Goal: Obtain resource: Obtain resource

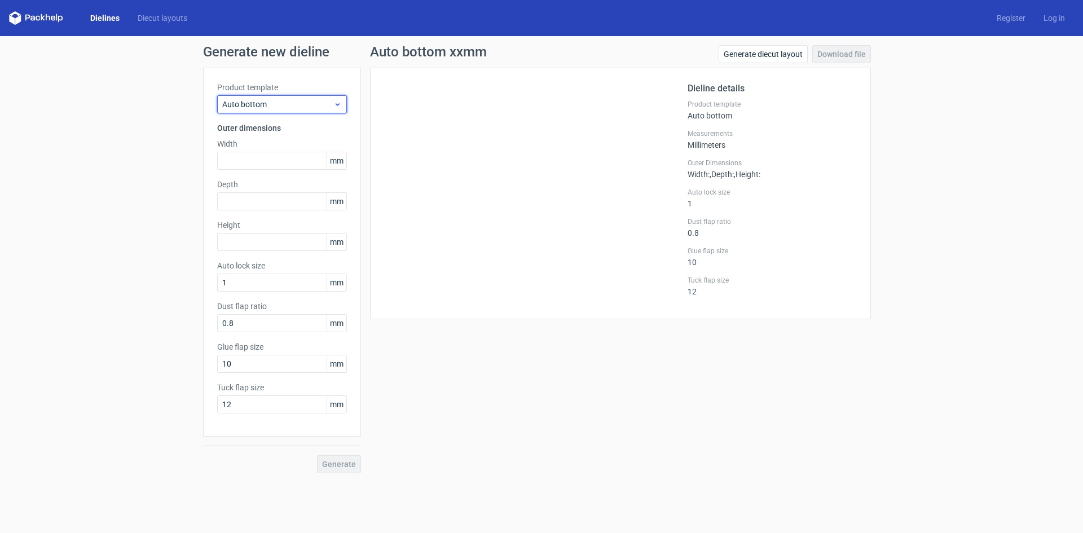
click at [338, 103] on icon at bounding box center [337, 104] width 8 height 9
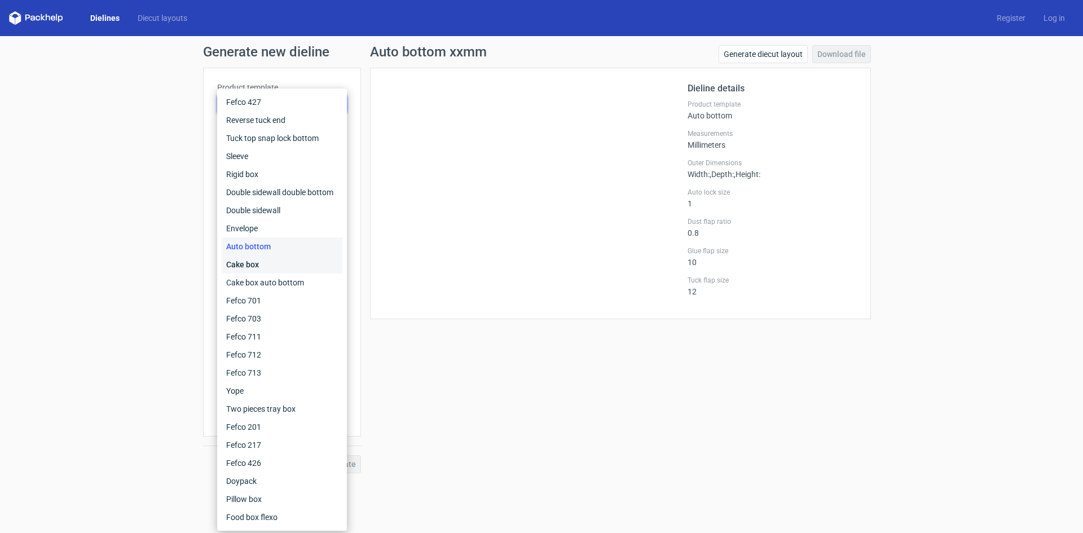
click at [267, 262] on div "Cake box" at bounding box center [282, 265] width 121 height 18
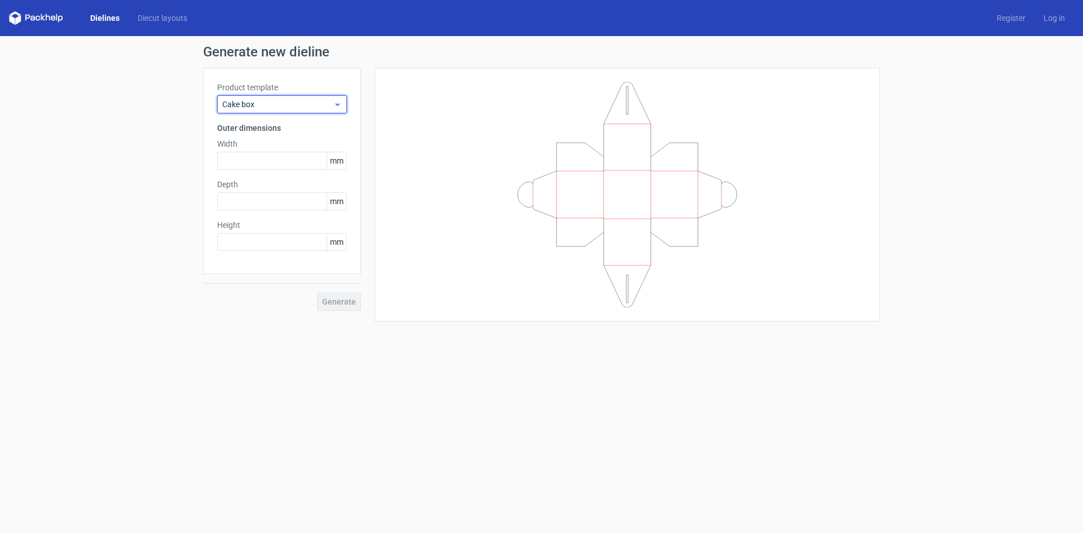
click at [341, 96] on div "Cake box" at bounding box center [282, 104] width 130 height 18
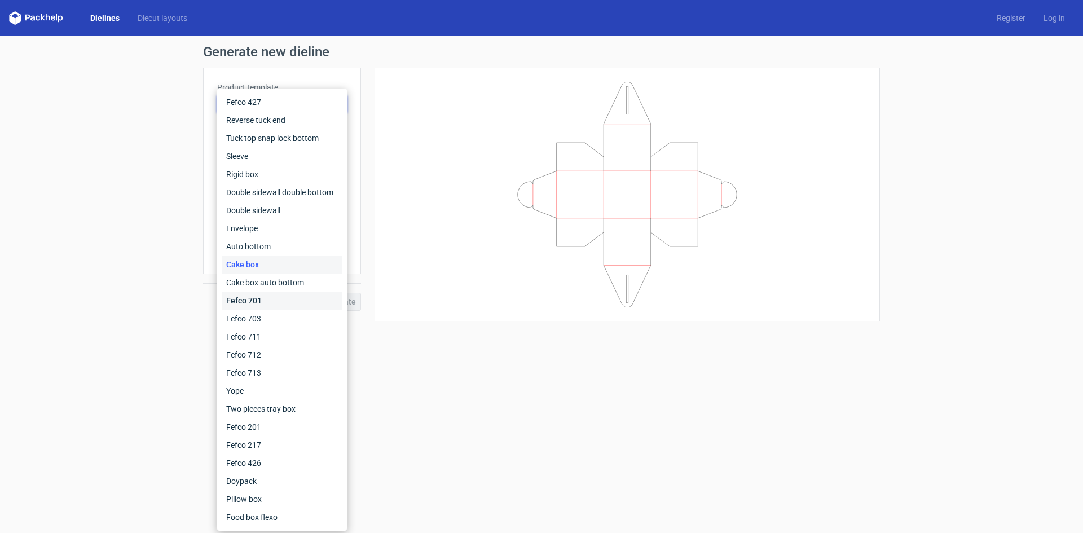
click at [262, 300] on div "Fefco 701" at bounding box center [282, 301] width 121 height 18
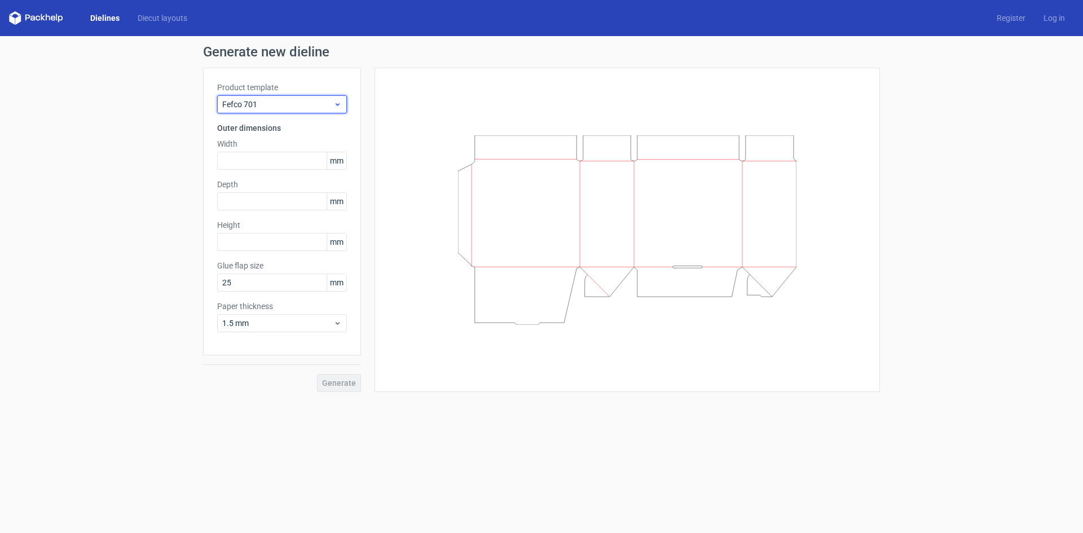
click at [337, 104] on use at bounding box center [338, 104] width 4 height 3
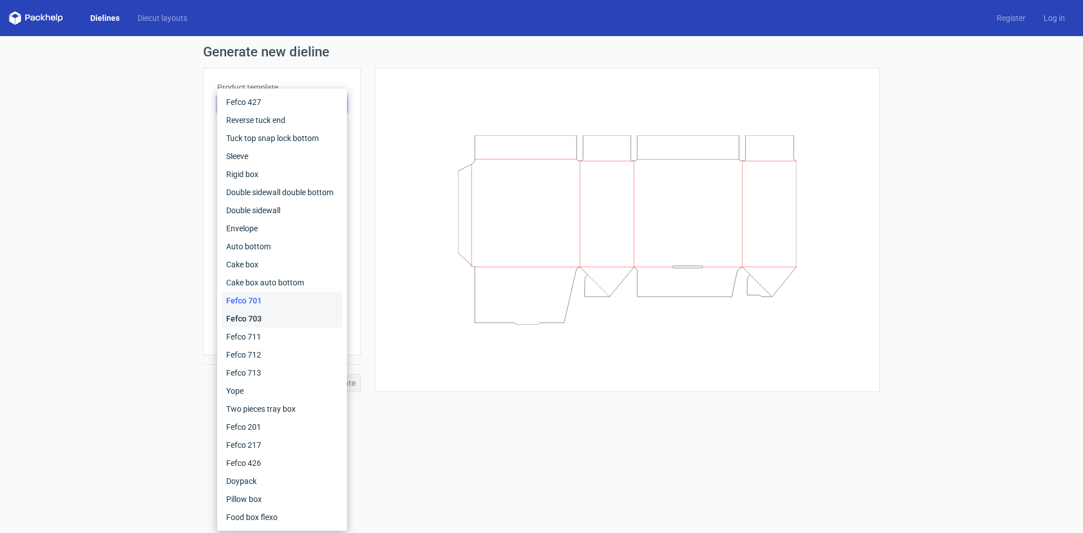
click at [281, 316] on div "Fefco 703" at bounding box center [282, 319] width 121 height 18
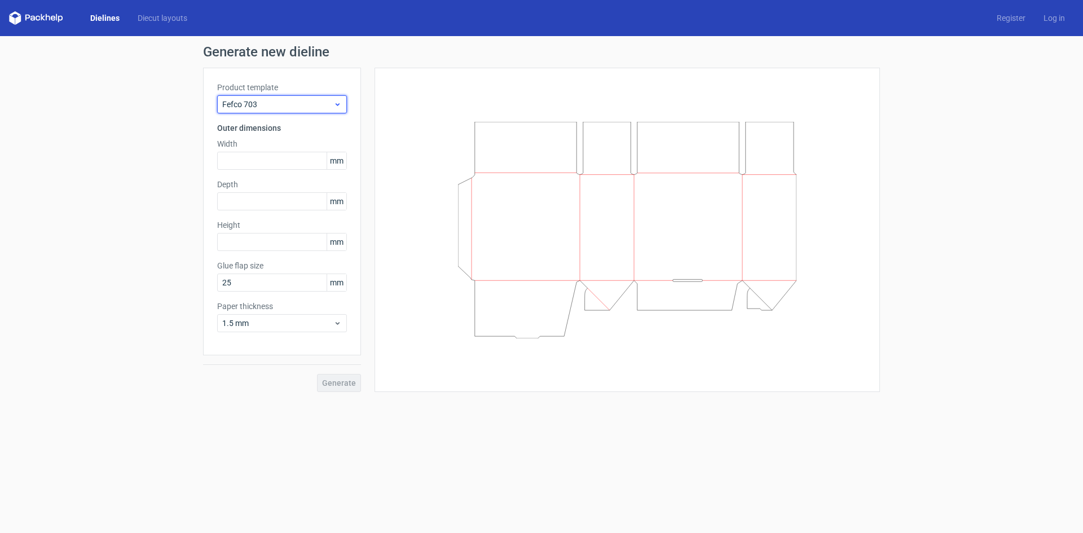
click at [335, 108] on icon at bounding box center [337, 104] width 8 height 9
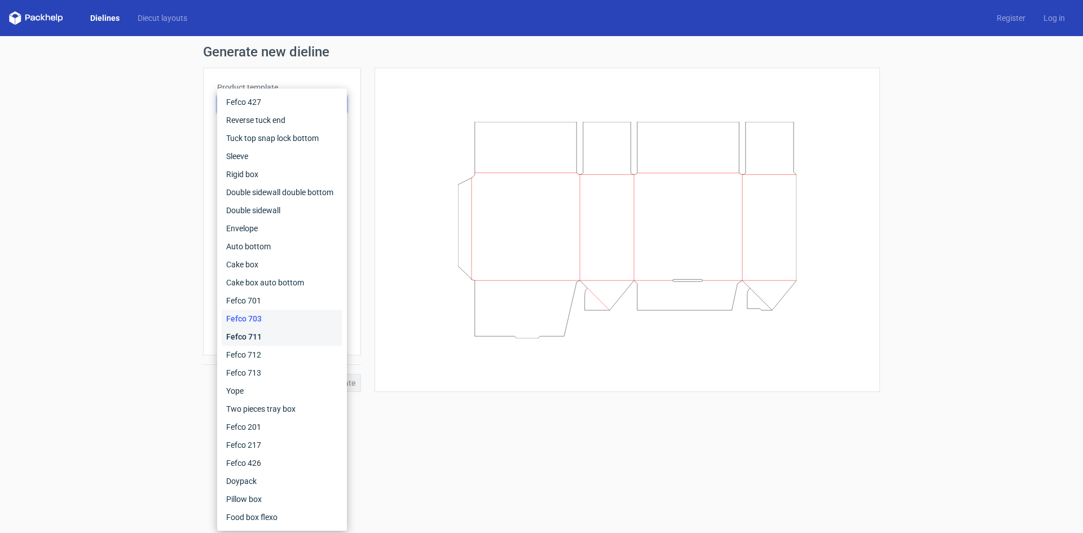
click at [309, 334] on div "Fefco 711" at bounding box center [282, 337] width 121 height 18
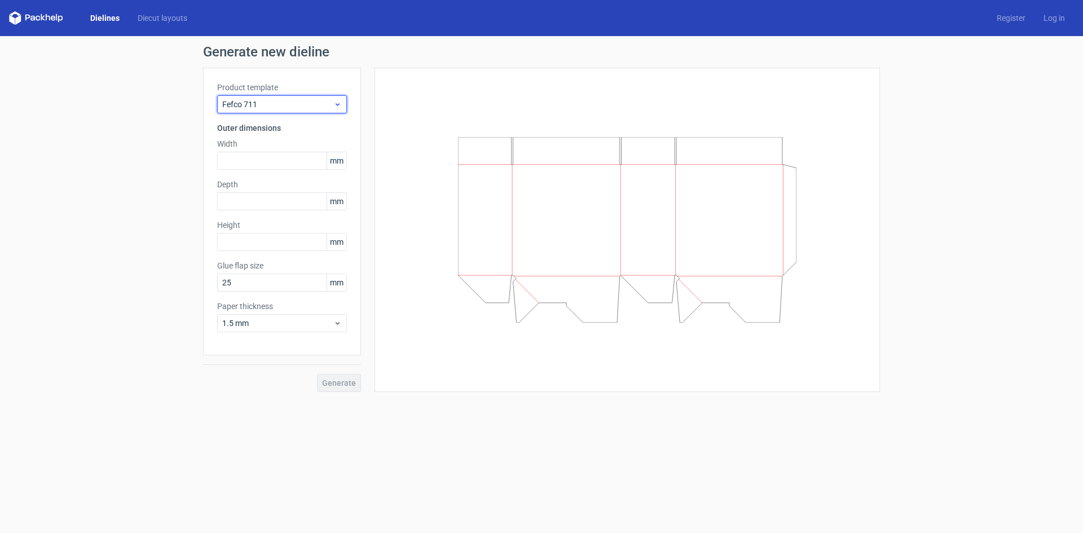
click at [336, 107] on icon at bounding box center [337, 104] width 8 height 9
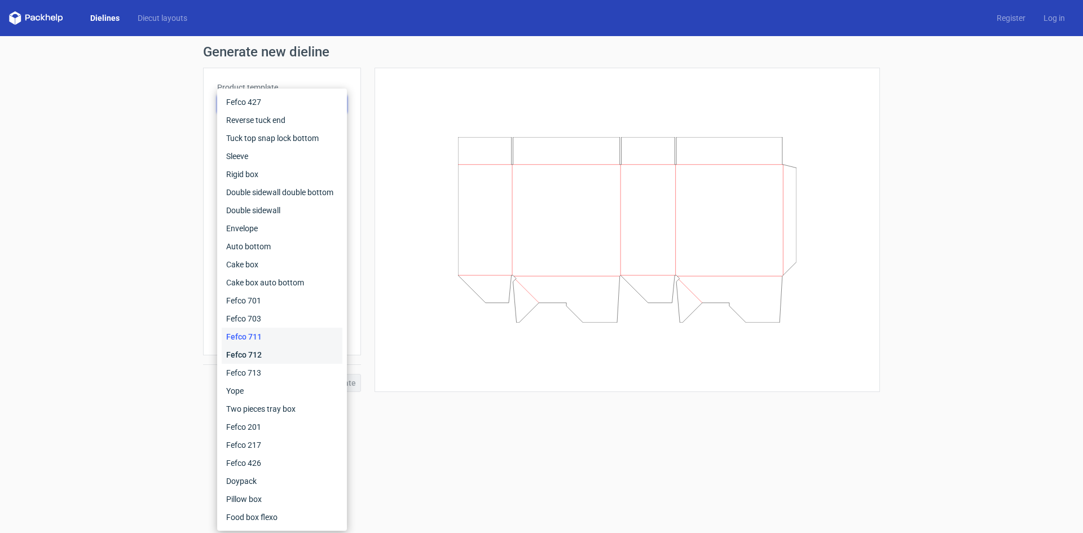
click at [308, 362] on div "Fefco 712" at bounding box center [282, 355] width 121 height 18
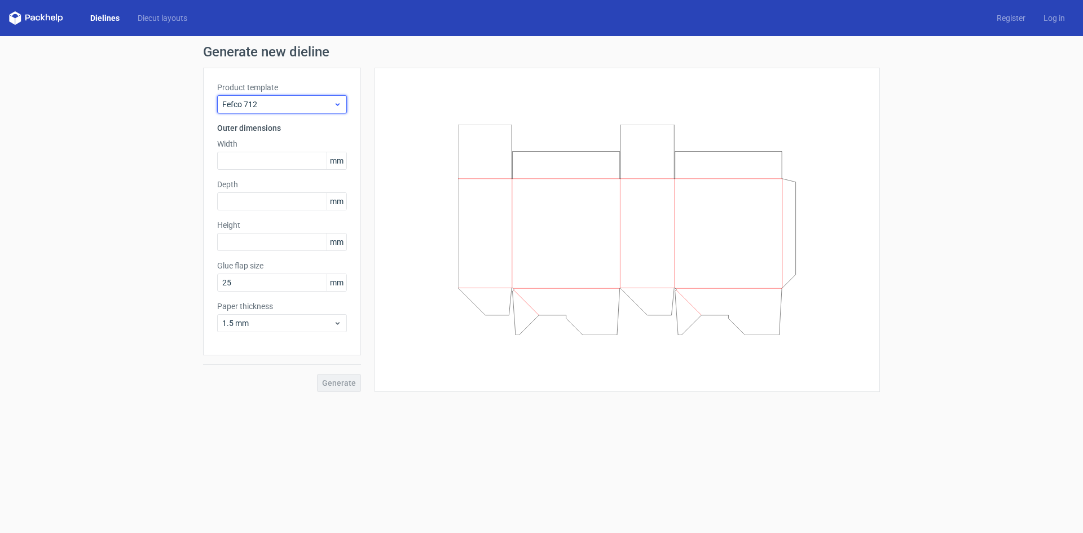
click at [337, 107] on icon at bounding box center [337, 104] width 8 height 9
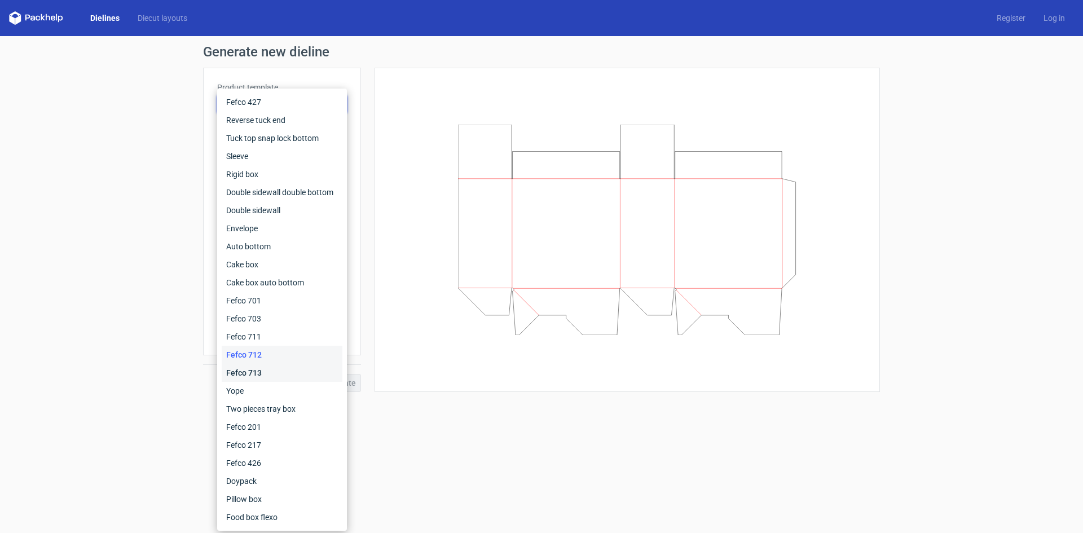
click at [302, 375] on div "Fefco 713" at bounding box center [282, 373] width 121 height 18
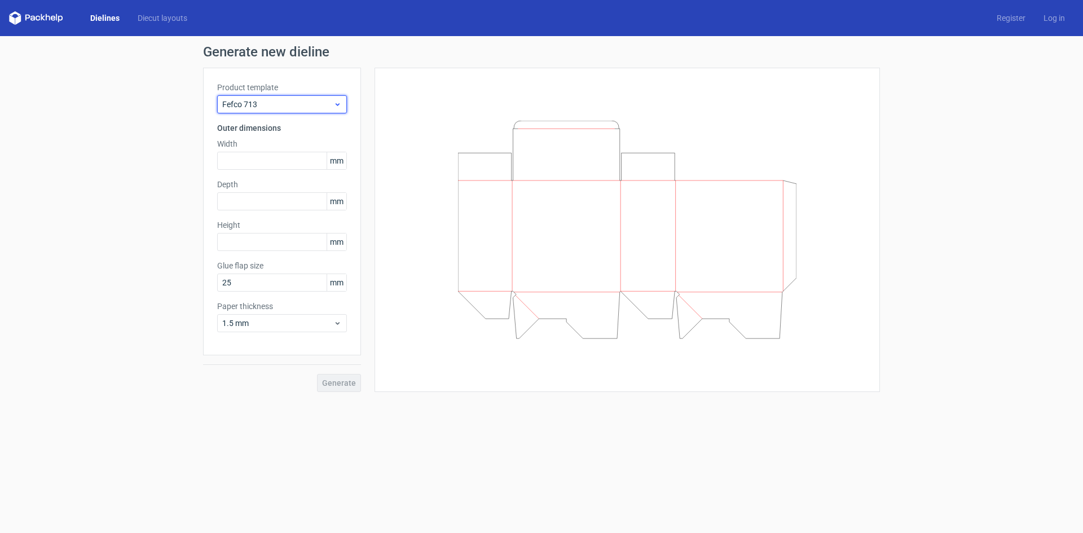
click at [341, 105] on icon at bounding box center [337, 104] width 8 height 9
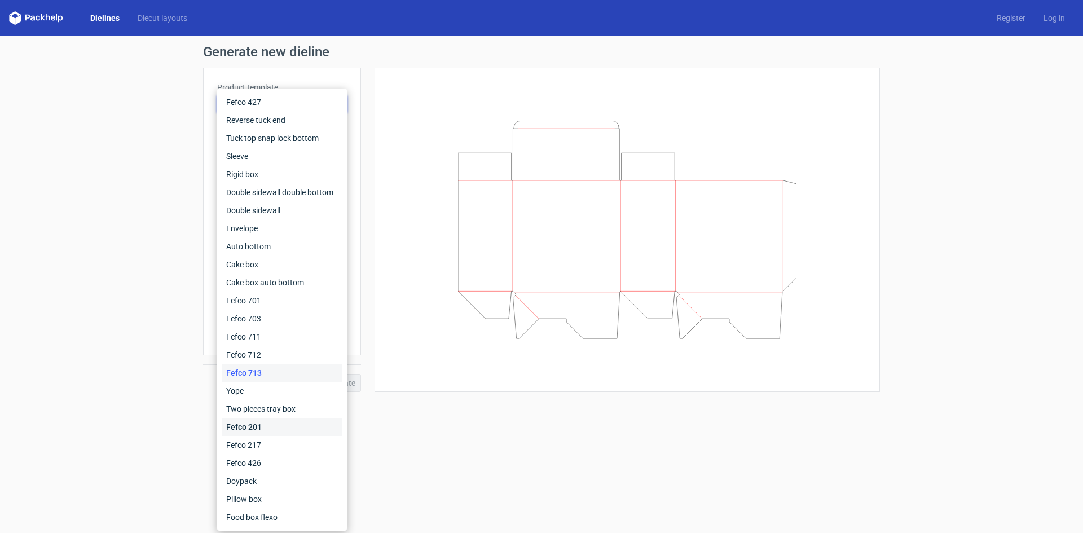
click at [284, 428] on div "Fefco 201" at bounding box center [282, 427] width 121 height 18
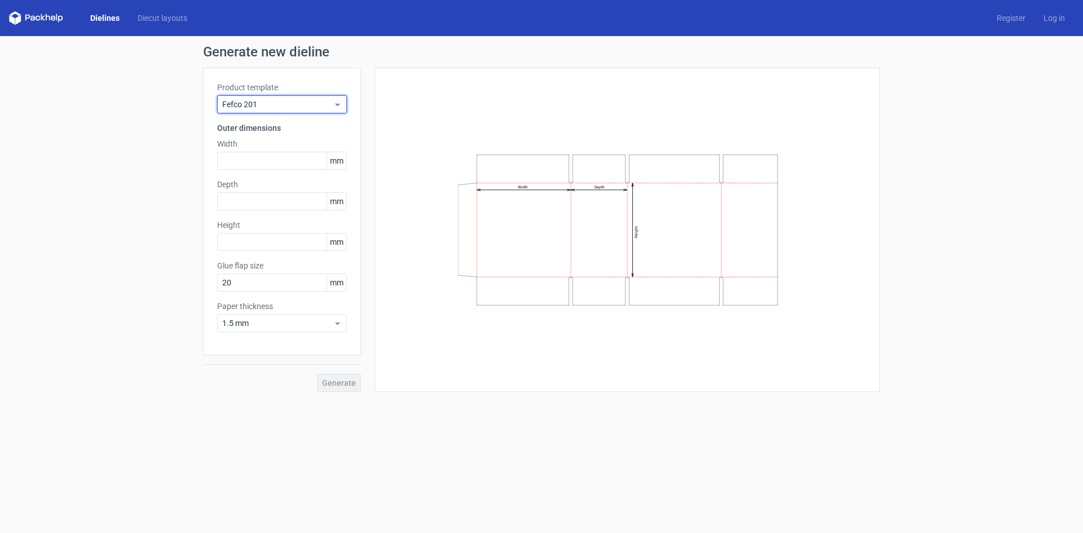
click at [334, 109] on div "Fefco 201" at bounding box center [282, 104] width 130 height 18
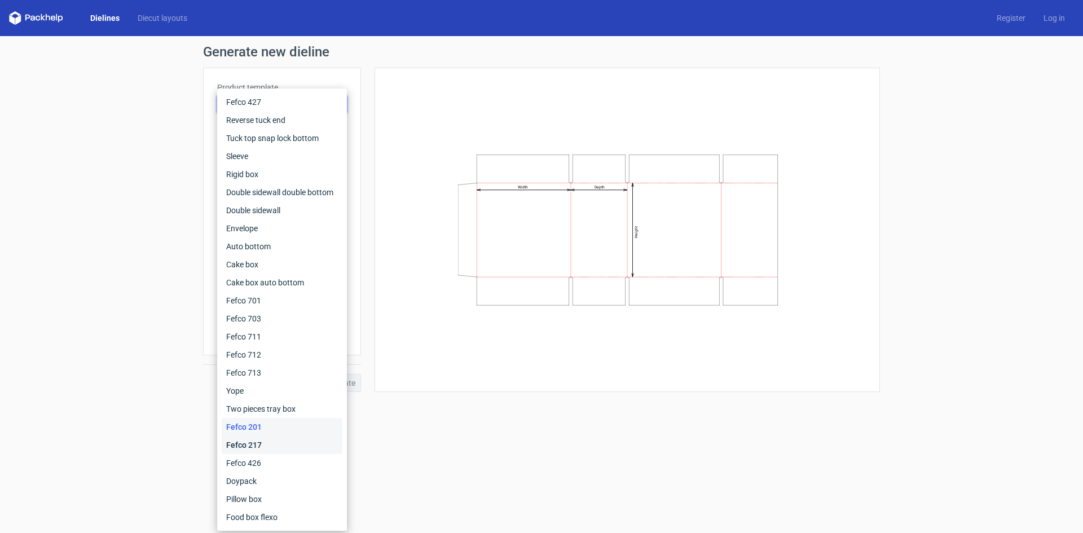
click at [270, 446] on div "Fefco 217" at bounding box center [282, 445] width 121 height 18
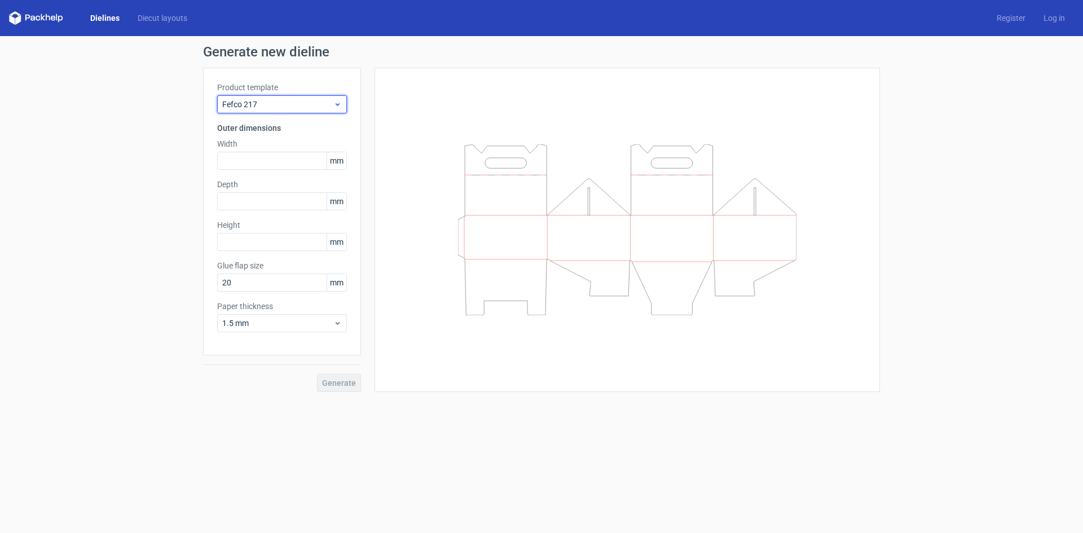
click at [342, 105] on div "Fefco 217" at bounding box center [282, 104] width 130 height 18
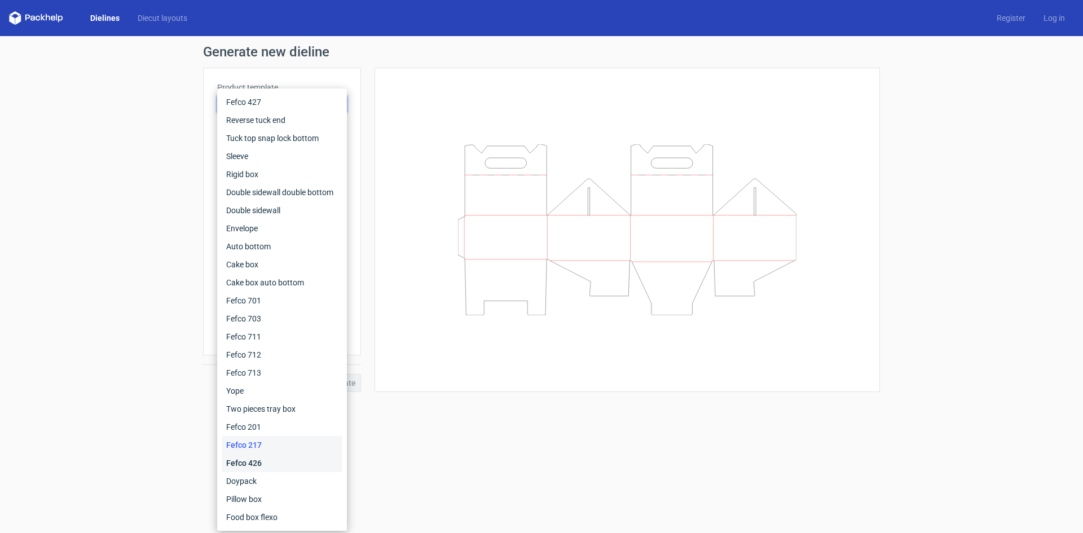
click at [275, 466] on div "Fefco 426" at bounding box center [282, 463] width 121 height 18
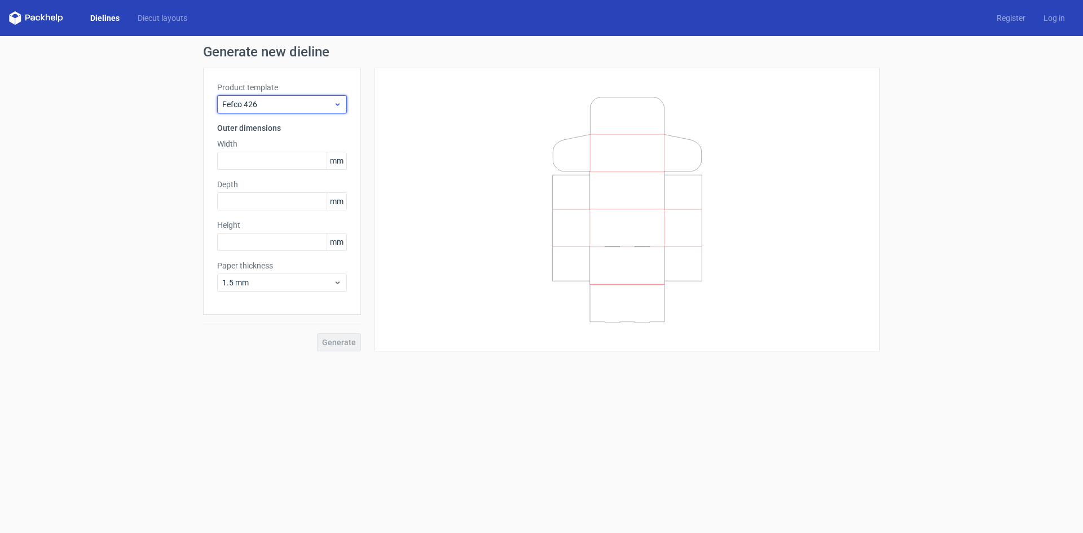
click at [336, 104] on icon at bounding box center [337, 104] width 8 height 9
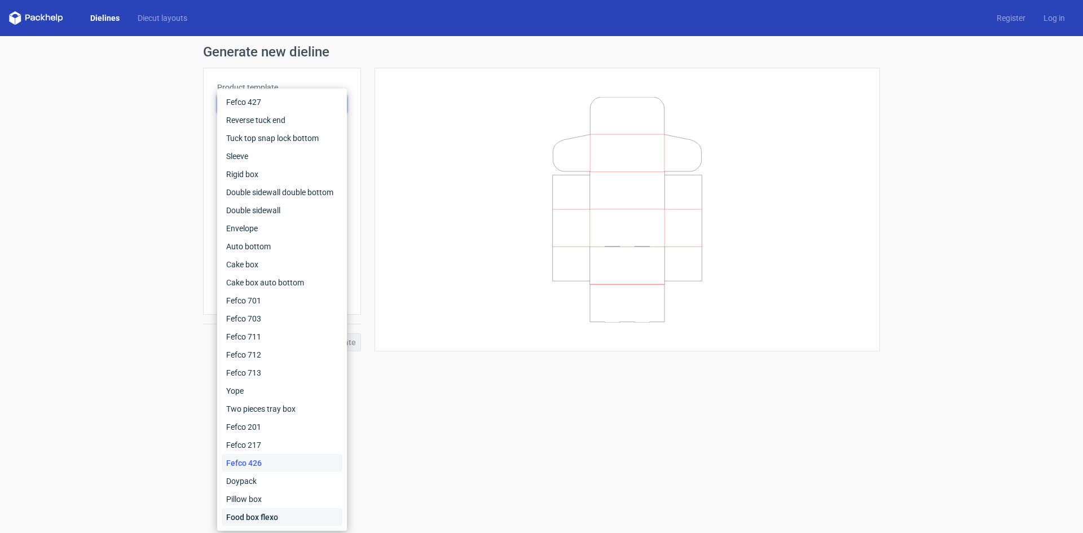
click at [256, 510] on div "Food box flexo" at bounding box center [282, 517] width 121 height 18
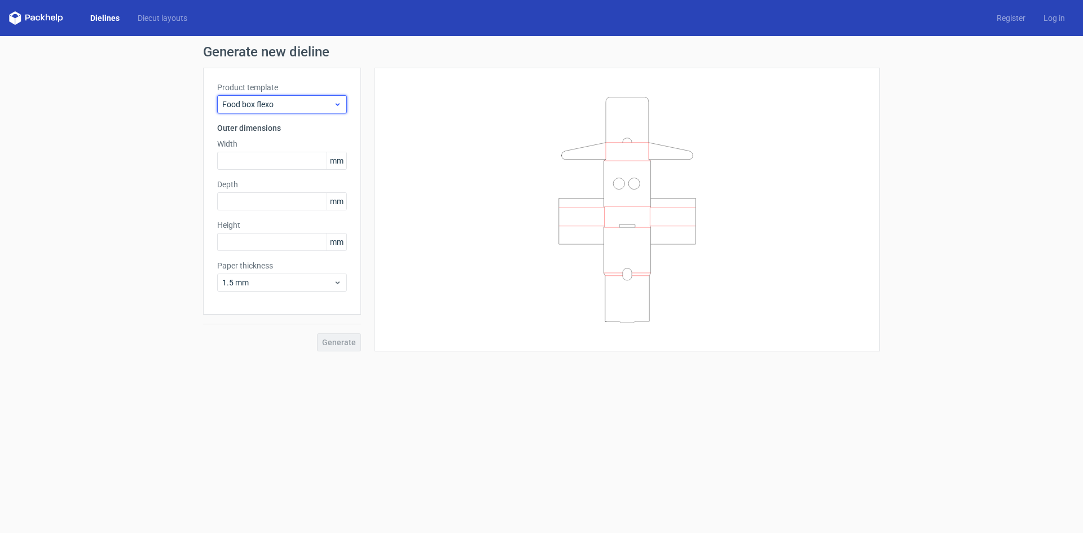
click at [338, 105] on icon at bounding box center [337, 104] width 8 height 9
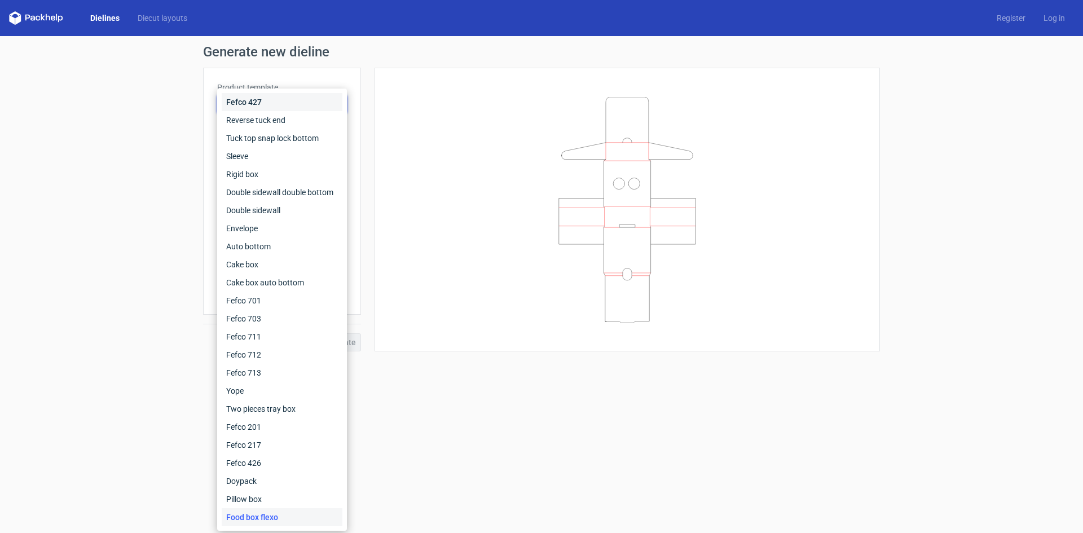
click at [250, 101] on div "Fefco 427" at bounding box center [282, 102] width 121 height 18
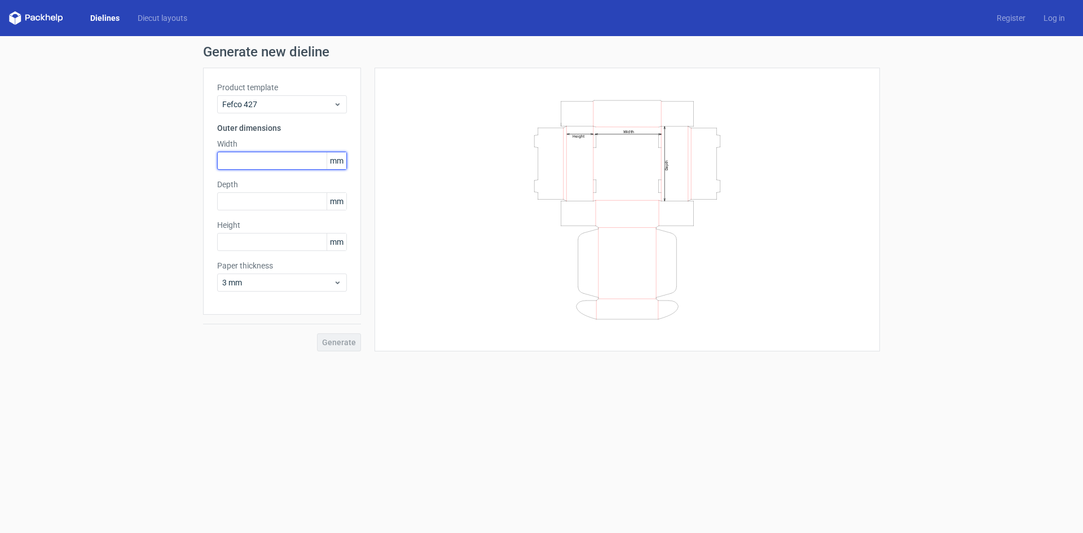
click at [235, 162] on input "text" at bounding box center [282, 161] width 130 height 18
click at [227, 200] on div "Depth mm" at bounding box center [282, 195] width 130 height 32
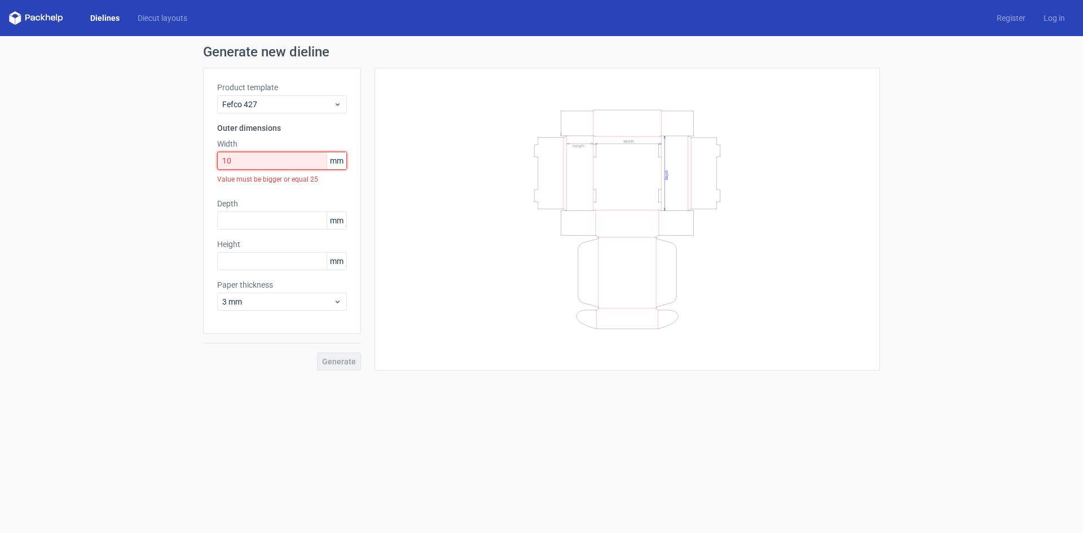
click at [239, 158] on input "10" at bounding box center [282, 161] width 130 height 18
drag, startPoint x: 237, startPoint y: 161, endPoint x: 213, endPoint y: 160, distance: 23.7
click at [213, 160] on div "Product template Fefco 427 Outer dimensions Width 10 mm Value must be bigger or…" at bounding box center [282, 201] width 158 height 266
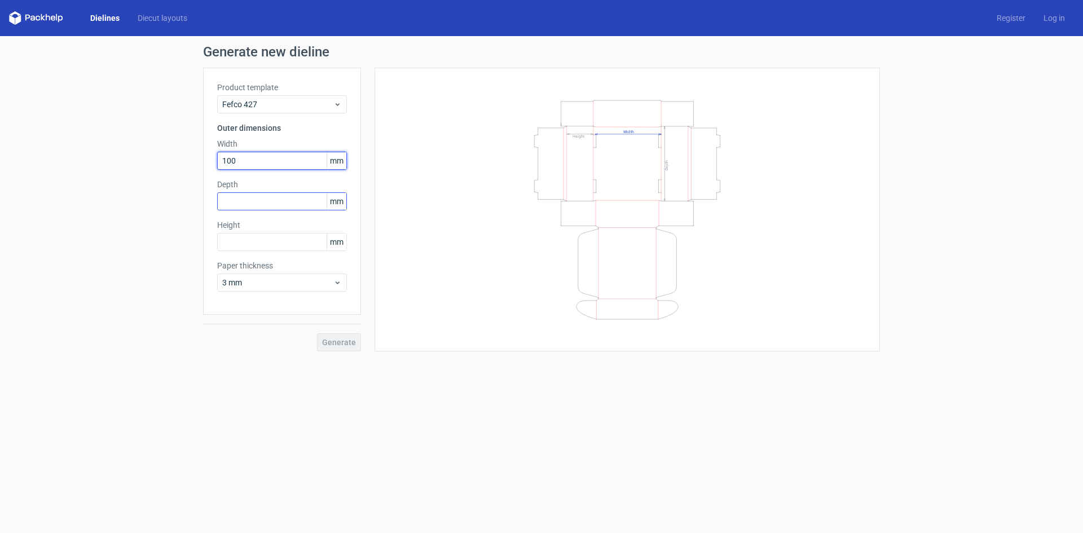
type input "100"
click at [233, 201] on input "text" at bounding box center [282, 201] width 130 height 18
type input "75"
click at [231, 241] on input "text" at bounding box center [282, 242] width 130 height 18
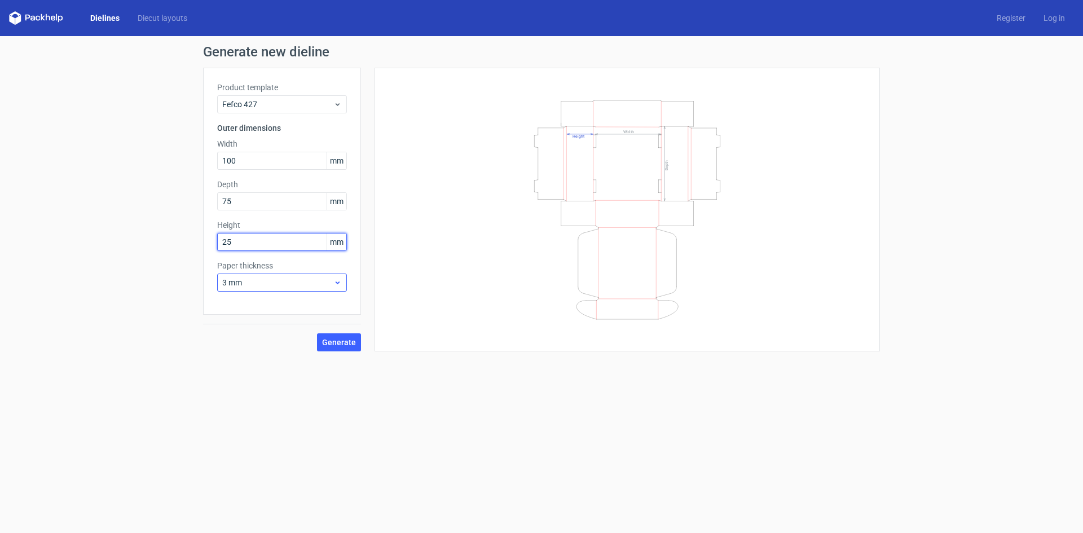
type input "25"
click at [337, 282] on use at bounding box center [338, 282] width 4 height 3
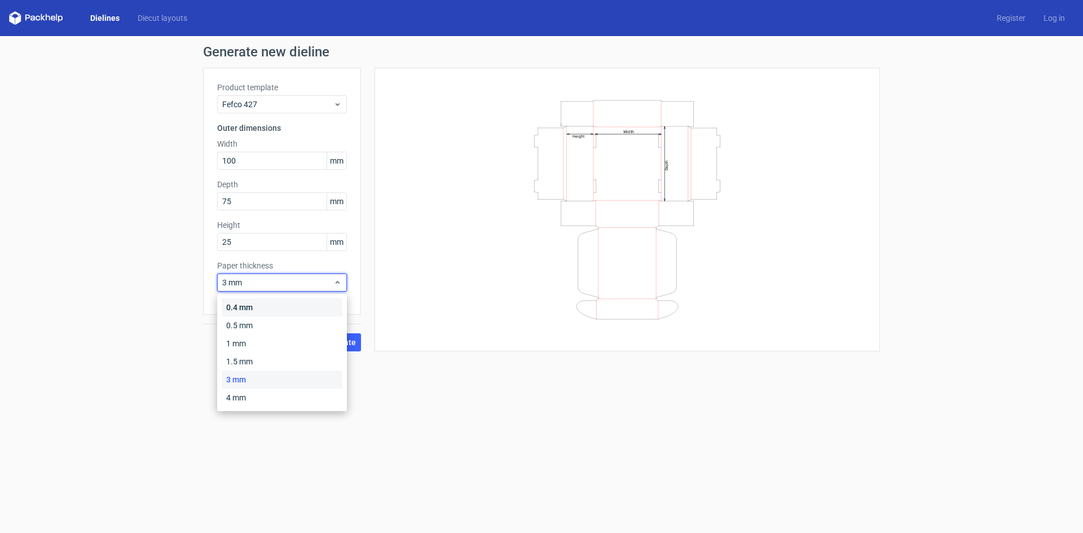
click at [244, 309] on div "0.4 mm" at bounding box center [282, 307] width 121 height 18
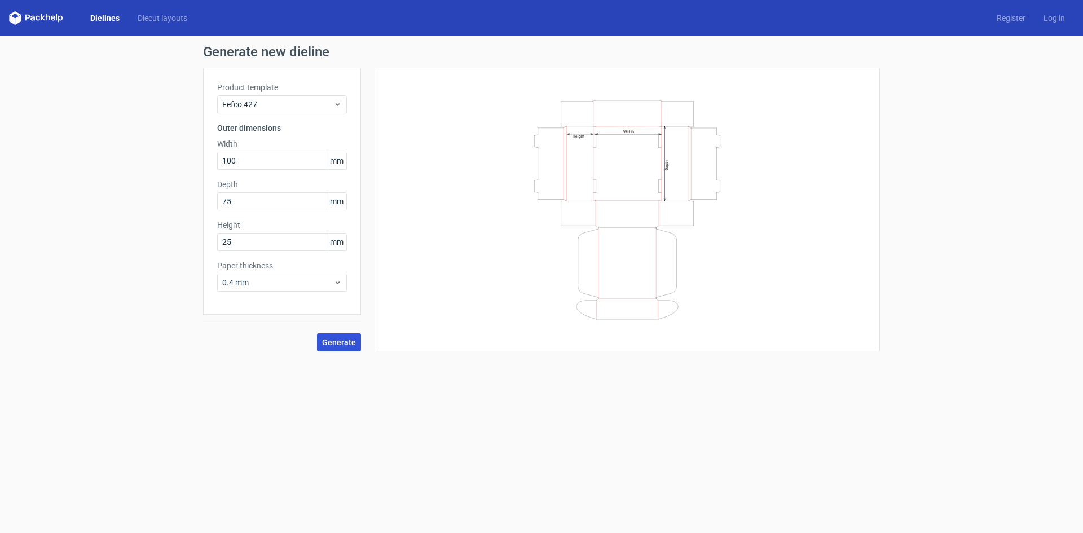
click at [342, 344] on span "Generate" at bounding box center [339, 342] width 34 height 8
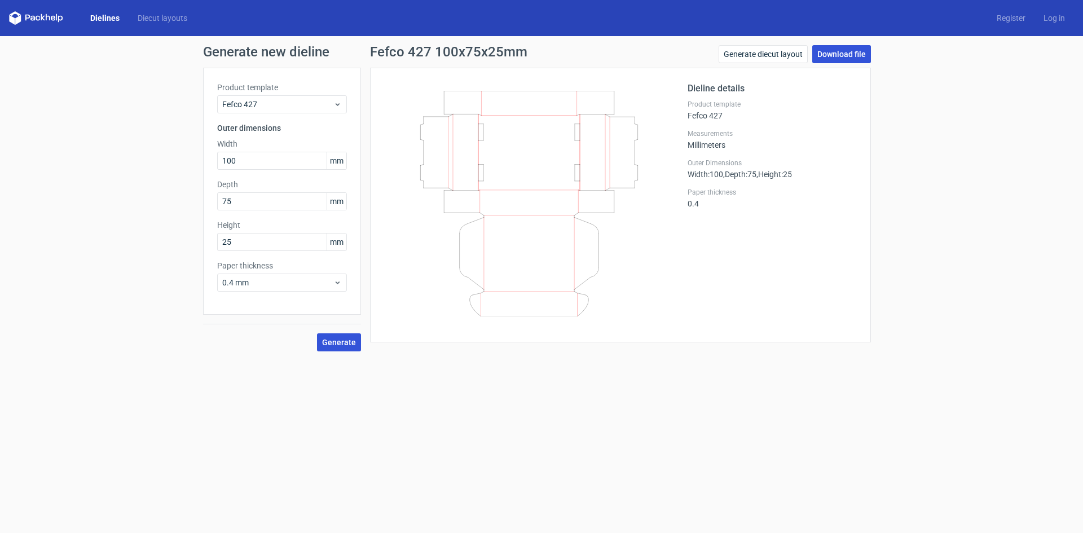
click at [850, 55] on link "Download file" at bounding box center [841, 54] width 59 height 18
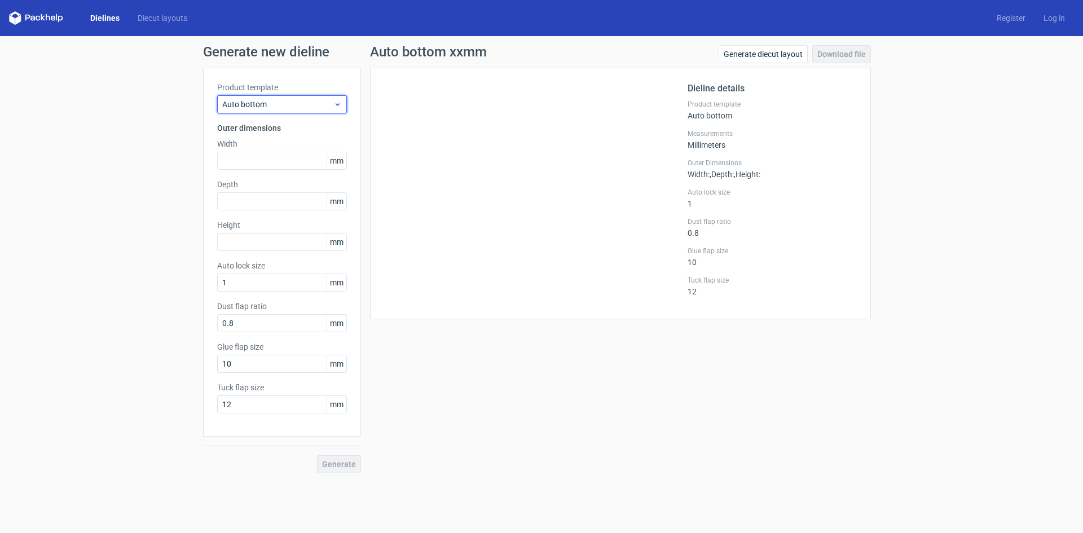
click at [338, 99] on div "Auto bottom" at bounding box center [282, 104] width 130 height 18
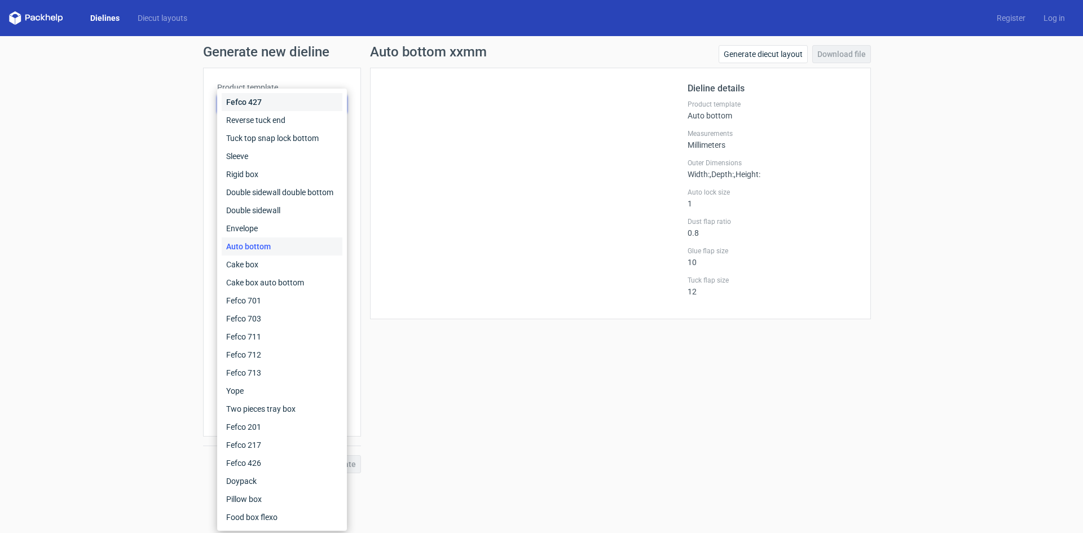
click at [268, 102] on div "Fefco 427" at bounding box center [282, 102] width 121 height 18
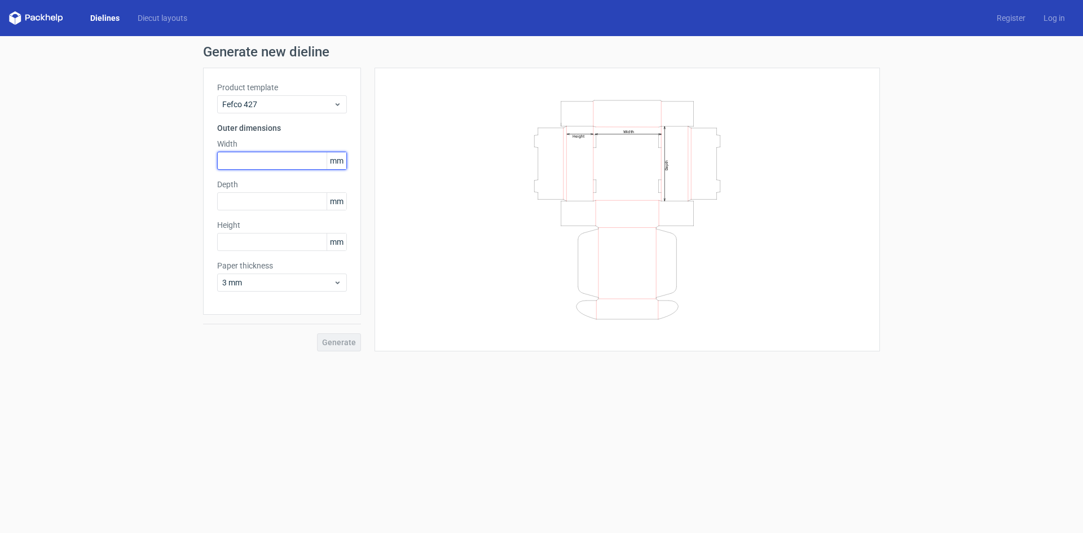
click at [237, 162] on input "text" at bounding box center [282, 161] width 130 height 18
type input "100"
click at [240, 197] on input "text" at bounding box center [282, 201] width 130 height 18
type input "75"
click at [236, 239] on input "text" at bounding box center [282, 242] width 130 height 18
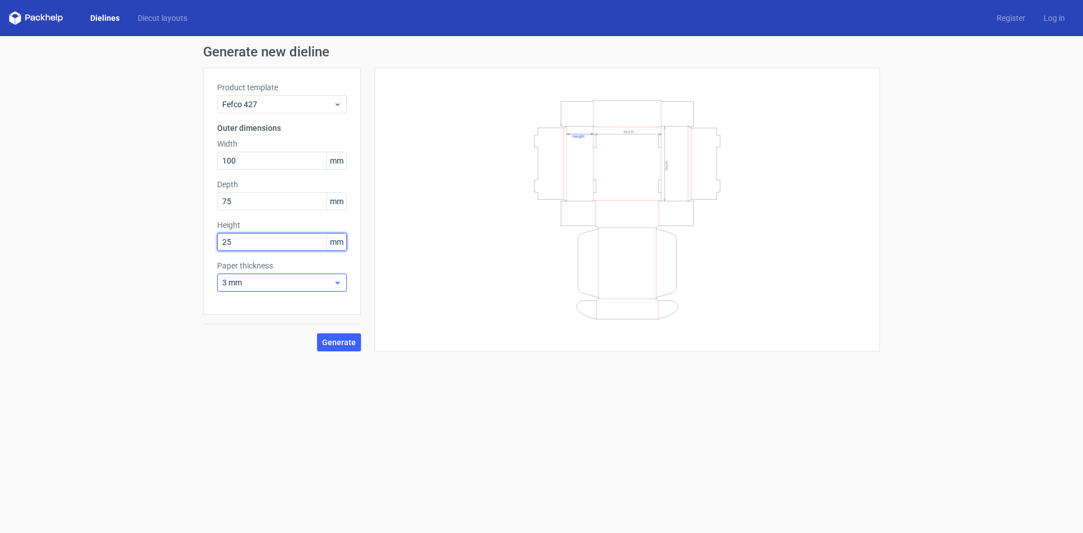
type input "25"
click at [338, 283] on use at bounding box center [338, 282] width 4 height 3
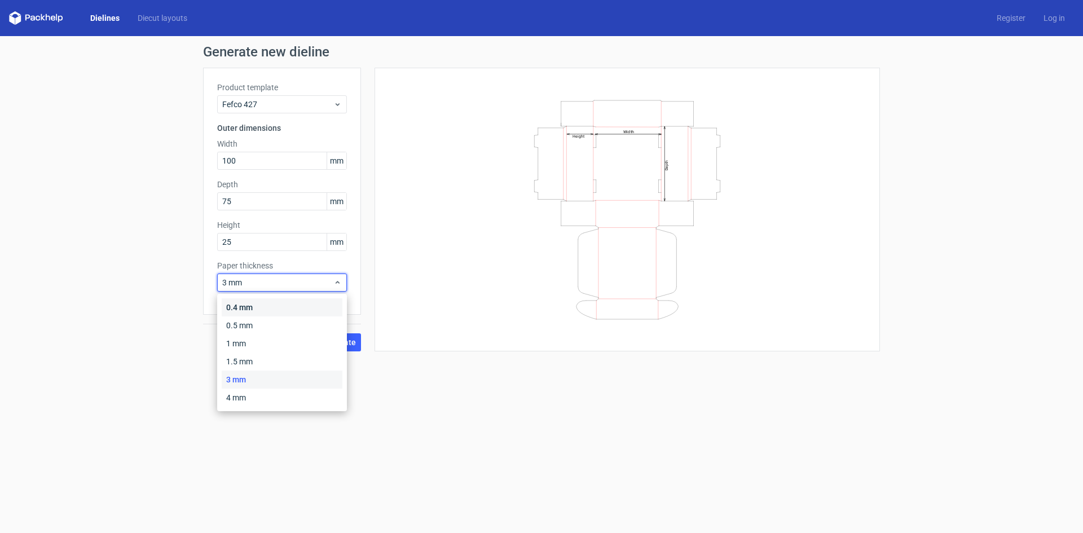
click at [244, 310] on div "0.4 mm" at bounding box center [282, 307] width 121 height 18
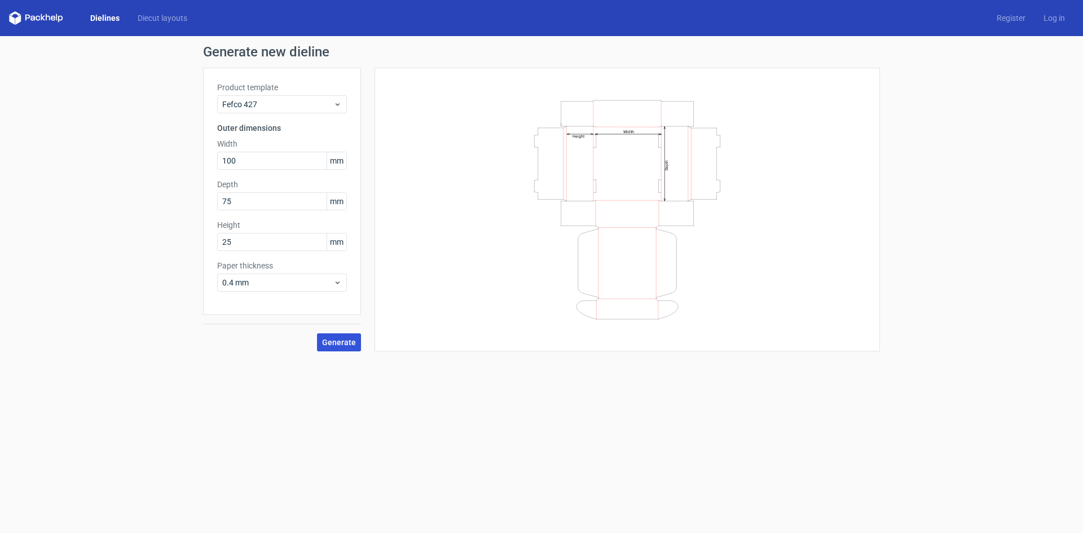
click at [336, 345] on span "Generate" at bounding box center [339, 342] width 34 height 8
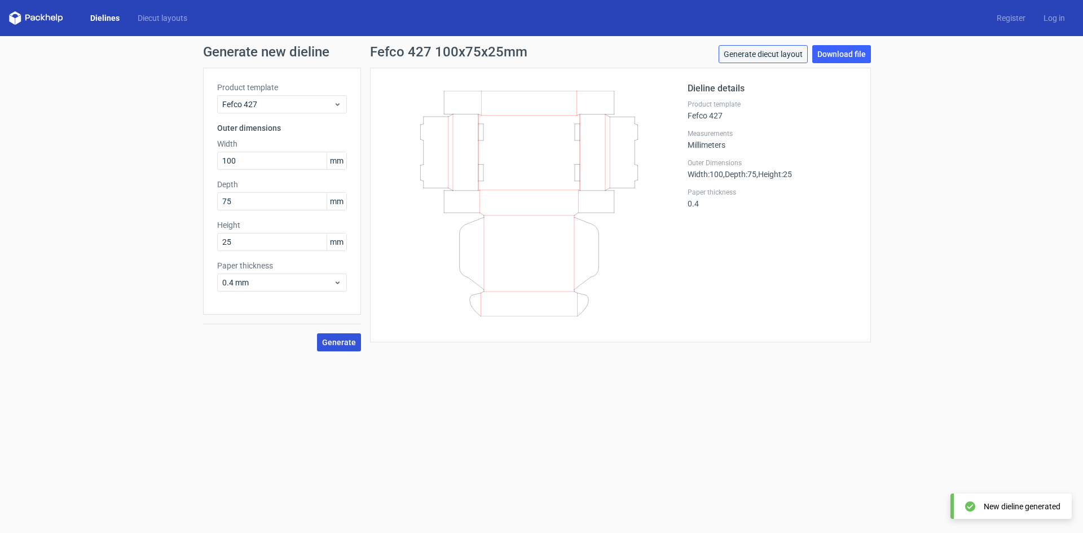
click at [782, 52] on link "Generate diecut layout" at bounding box center [763, 54] width 89 height 18
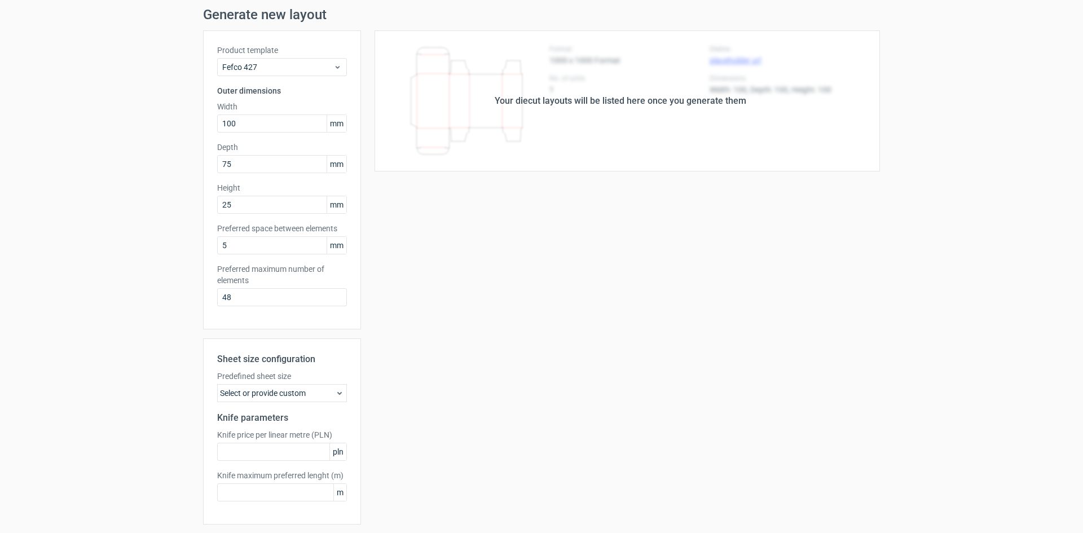
scroll to position [74, 0]
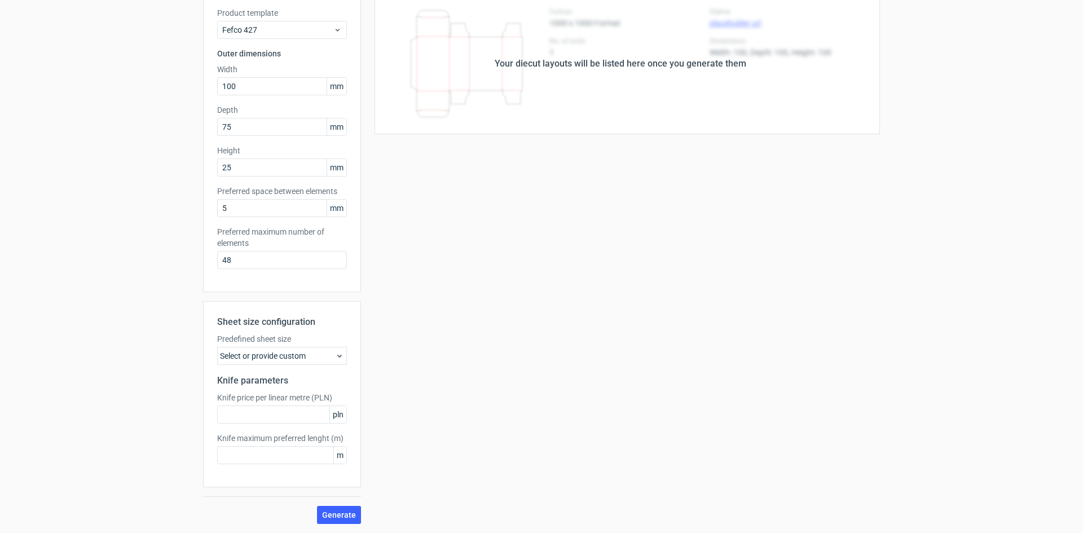
click at [337, 355] on use at bounding box center [339, 356] width 5 height 3
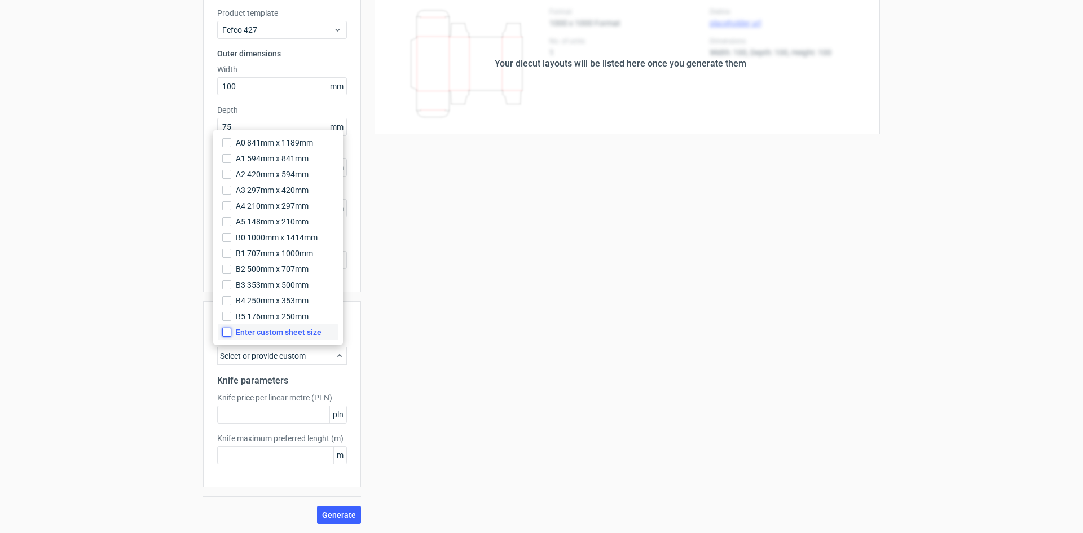
click at [226, 331] on input "Enter custom sheet size" at bounding box center [226, 332] width 9 height 9
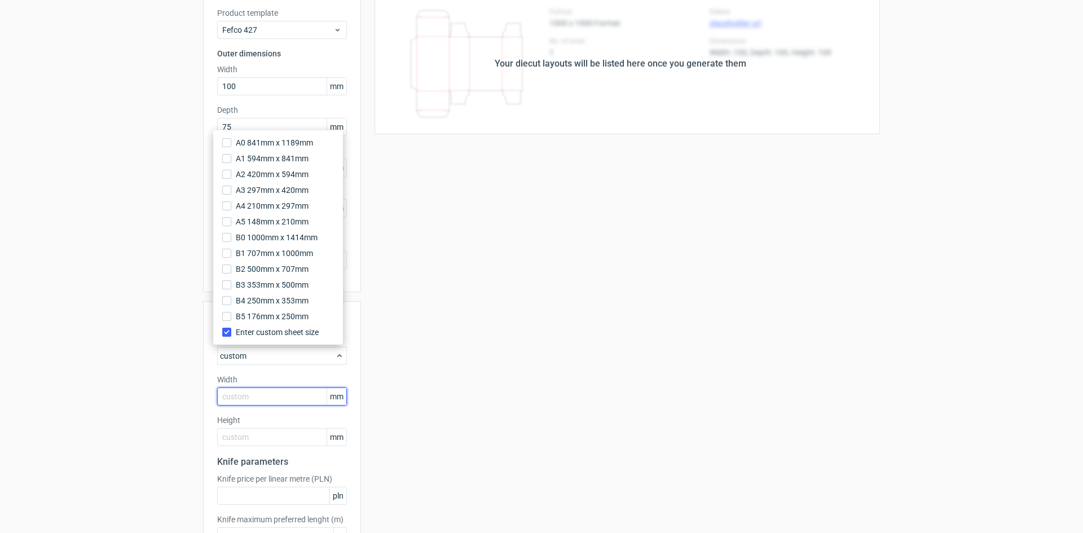
click at [234, 396] on input "text" at bounding box center [282, 397] width 130 height 18
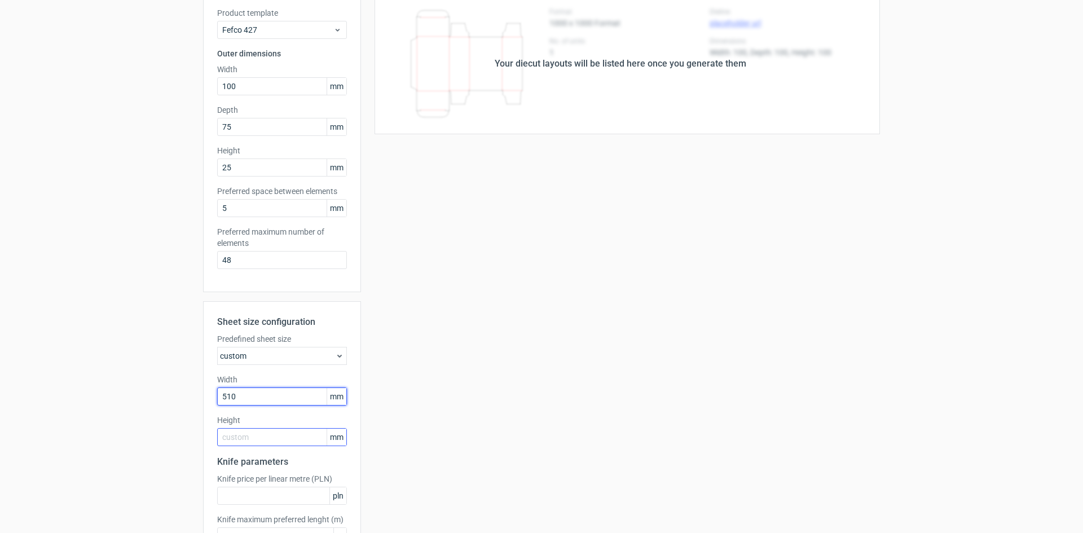
type input "510"
click at [235, 444] on input "text" at bounding box center [282, 437] width 130 height 18
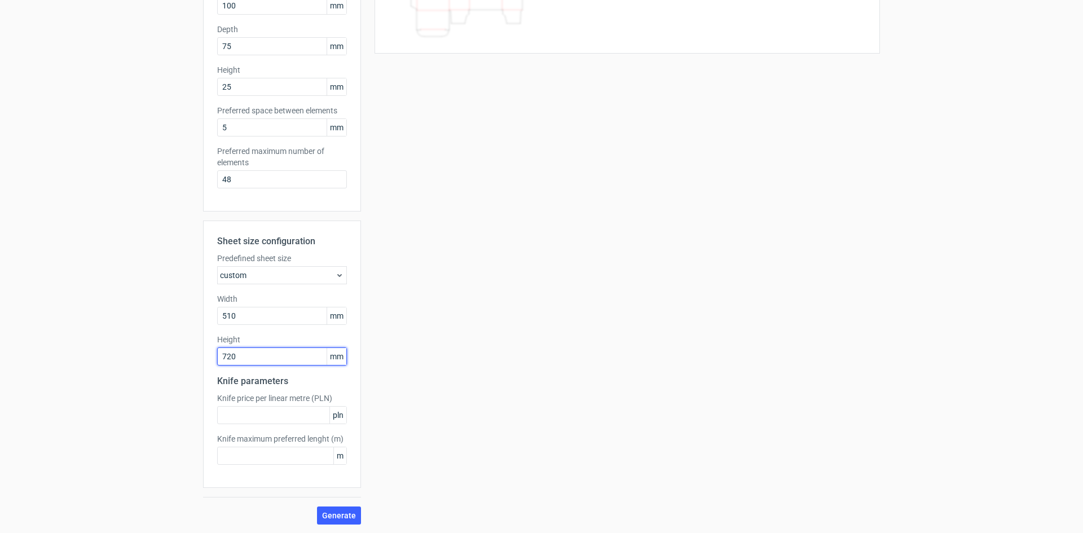
scroll to position [156, 0]
type input "720"
click at [347, 522] on button "Generate" at bounding box center [339, 515] width 44 height 18
